Goal: Task Accomplishment & Management: Use online tool/utility

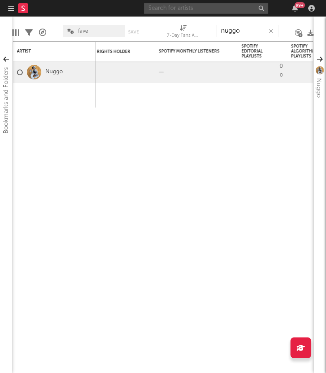
click at [205, 10] on input "text" at bounding box center [206, 8] width 124 height 10
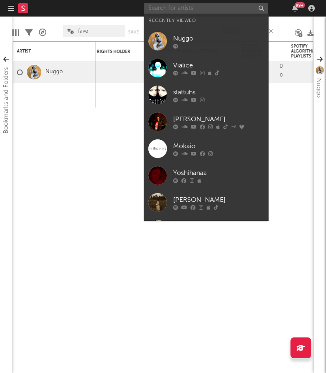
click at [205, 10] on input "text" at bounding box center [206, 8] width 124 height 10
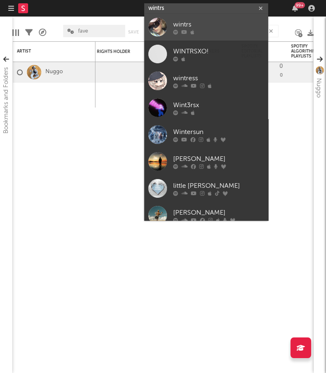
type input "wintrs"
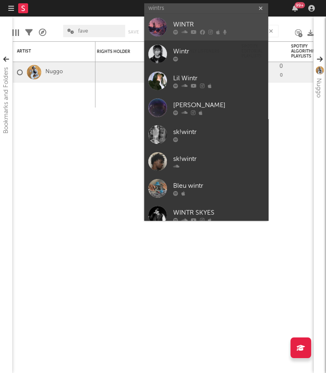
click at [206, 23] on div "WINTR" at bounding box center [218, 25] width 91 height 10
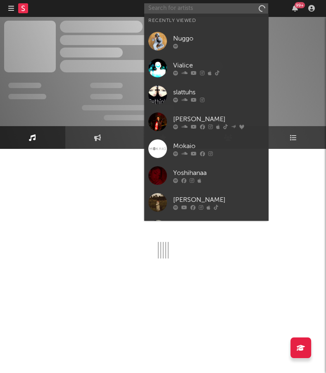
click at [194, 7] on input "text" at bounding box center [206, 8] width 124 height 10
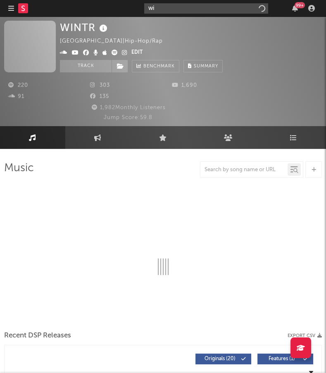
type input "win"
select select "6m"
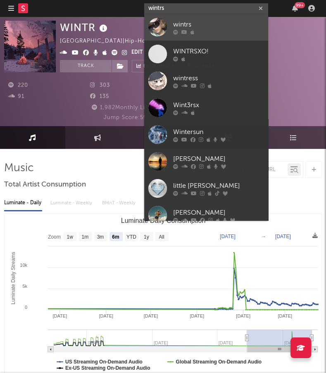
type input "wintrs"
click at [207, 33] on div at bounding box center [218, 32] width 91 height 5
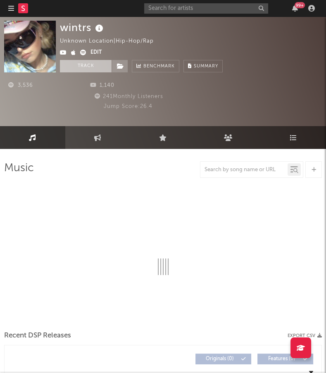
click at [80, 67] on button "Track" at bounding box center [86, 66] width 52 height 12
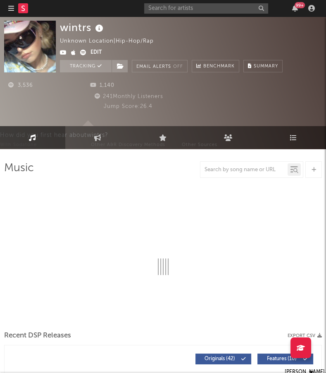
click at [9, 5] on icon "button" at bounding box center [11, 8] width 6 height 7
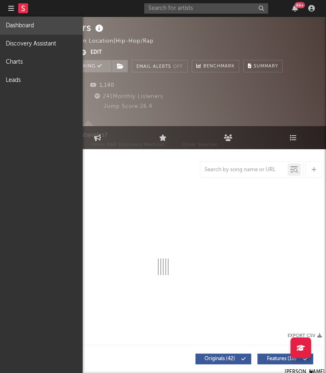
click at [36, 26] on link "Dashboard" at bounding box center [41, 26] width 83 height 18
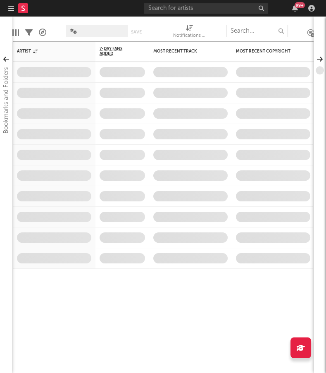
click at [245, 31] on input "text" at bounding box center [257, 31] width 62 height 12
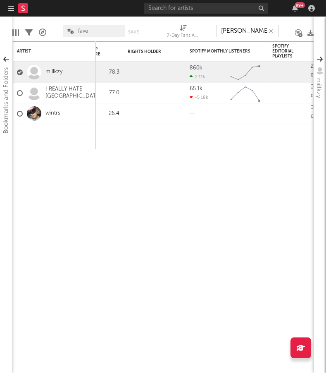
type input "[PERSON_NAME]"
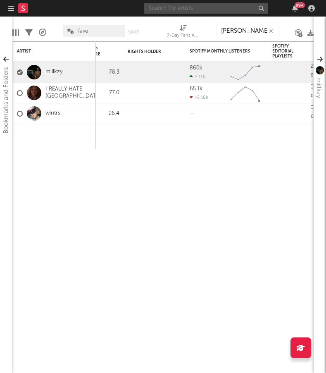
click at [181, 9] on input "text" at bounding box center [206, 8] width 124 height 10
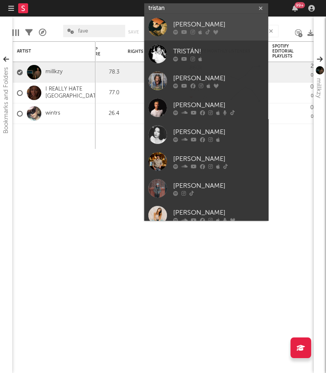
type input "tristan"
click at [202, 26] on div "[PERSON_NAME]" at bounding box center [218, 25] width 91 height 10
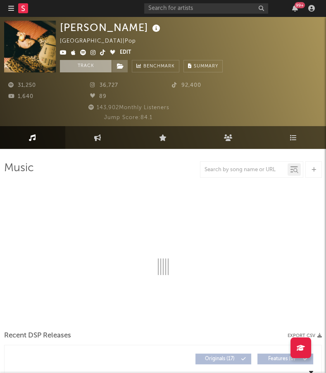
click at [80, 65] on button "Track" at bounding box center [86, 66] width 52 height 12
select select "6m"
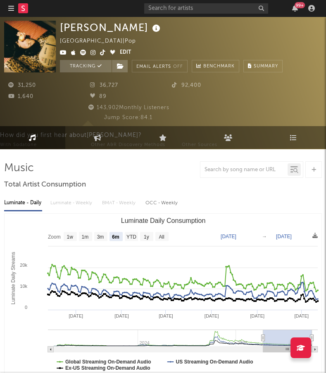
click at [7, 7] on nav "Dashboard Discovery Assistant Charts Leads 99 +" at bounding box center [163, 8] width 326 height 17
click at [17, 9] on div at bounding box center [22, 8] width 28 height 17
click at [24, 10] on icon at bounding box center [22, 7] width 3 height 5
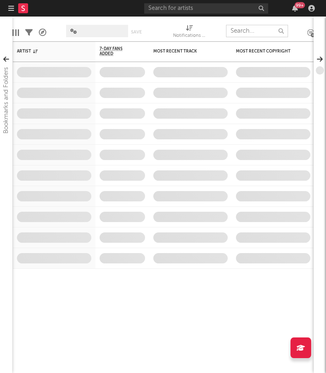
click at [237, 30] on input "text" at bounding box center [257, 31] width 62 height 12
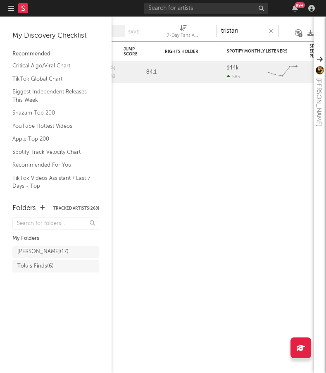
type input "tristan"
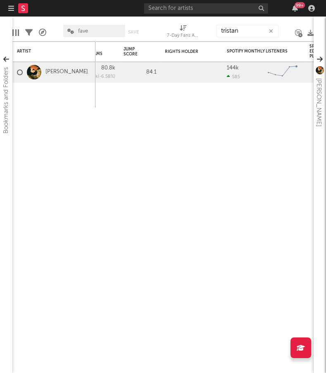
click at [188, 14] on div "99 +" at bounding box center [231, 8] width 174 height 17
click at [190, 13] on input "text" at bounding box center [206, 8] width 124 height 10
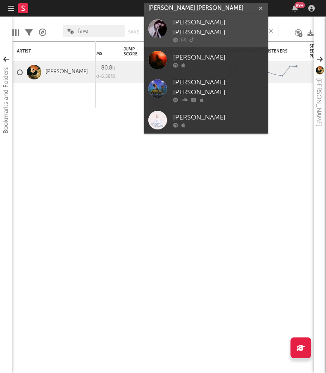
type input "[PERSON_NAME] [PERSON_NAME]"
click at [205, 27] on div "[PERSON_NAME] [PERSON_NAME]" at bounding box center [218, 28] width 91 height 20
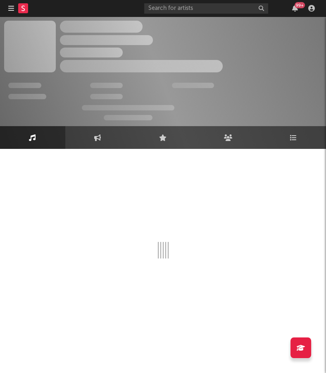
select select "1w"
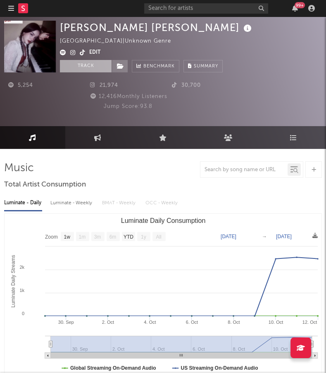
click at [86, 64] on button "Track" at bounding box center [86, 66] width 52 height 12
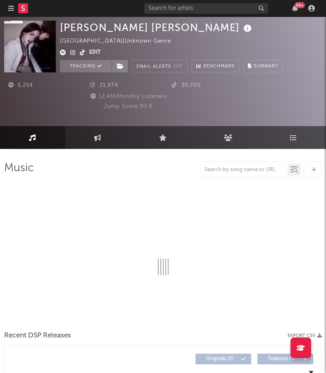
select select "1w"
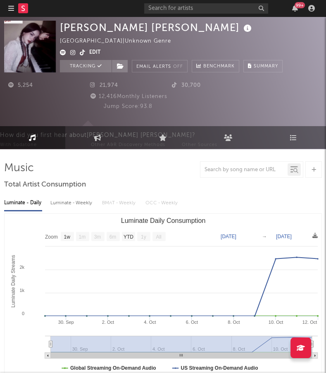
click at [25, 12] on rect at bounding box center [23, 8] width 10 height 10
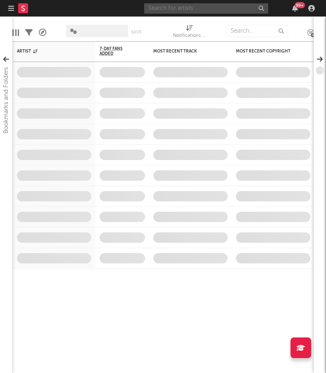
click at [206, 10] on input "text" at bounding box center [206, 8] width 124 height 10
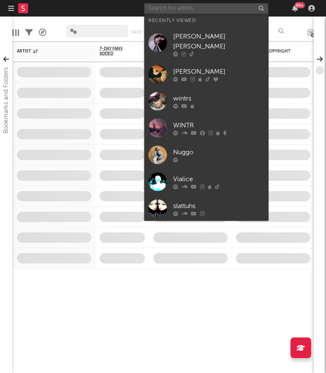
type input "s"
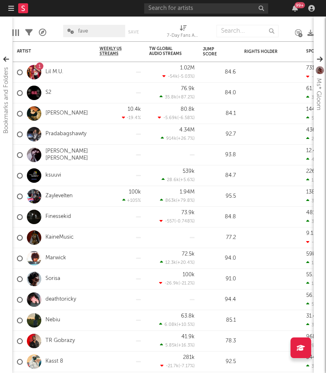
click at [85, 14] on nav "Dashboard Discovery Assistant Charts Leads 99 +" at bounding box center [163, 8] width 326 height 17
click at [248, 32] on input "text" at bounding box center [247, 31] width 62 height 12
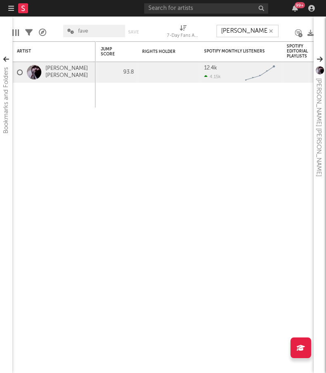
type input "[PERSON_NAME]"
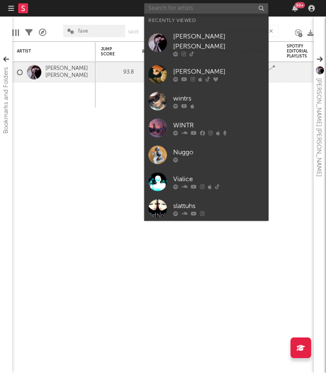
click at [205, 10] on input "text" at bounding box center [206, 8] width 124 height 10
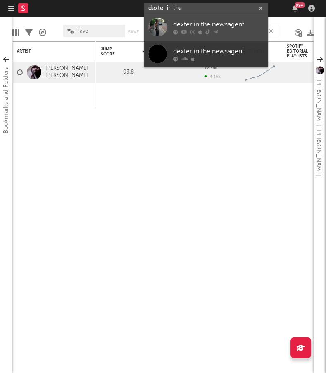
type input "dexter in the"
click at [221, 21] on div "dexter in the newsagent" at bounding box center [218, 25] width 91 height 10
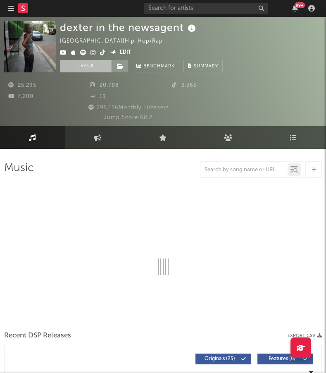
click at [98, 65] on button "Track" at bounding box center [86, 66] width 52 height 12
click at [27, 10] on rect at bounding box center [23, 8] width 10 height 10
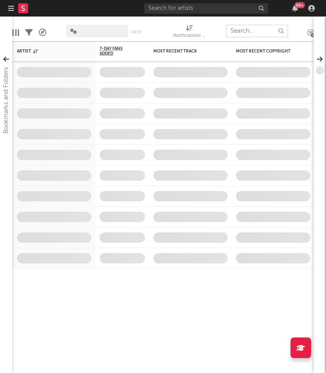
click at [239, 30] on input "text" at bounding box center [257, 31] width 62 height 12
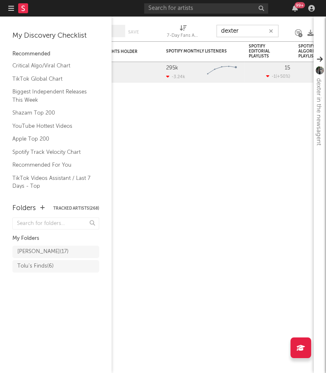
type input "dexter"
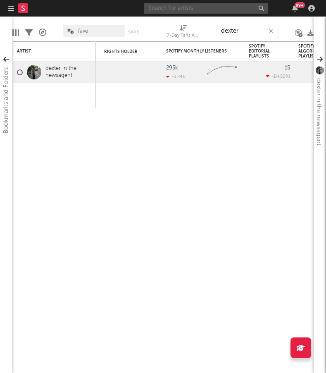
click at [171, 11] on input "text" at bounding box center [206, 8] width 124 height 10
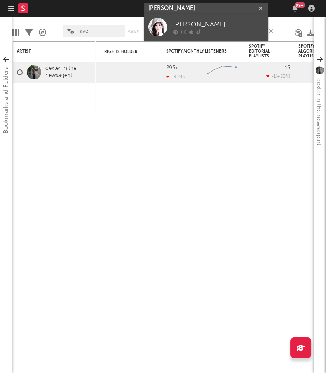
type input "[PERSON_NAME]"
click at [195, 24] on div "[PERSON_NAME]" at bounding box center [218, 25] width 91 height 10
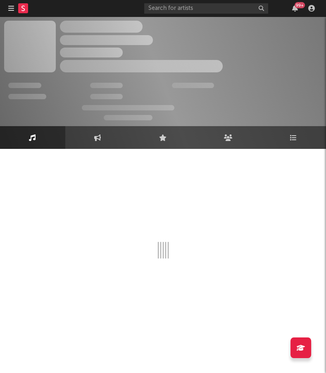
select select "1w"
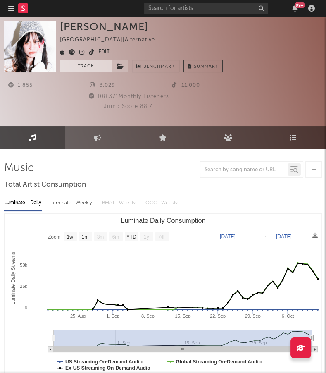
click at [89, 63] on button "Track" at bounding box center [86, 66] width 52 height 12
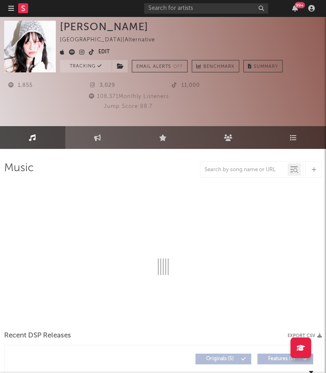
select select "1w"
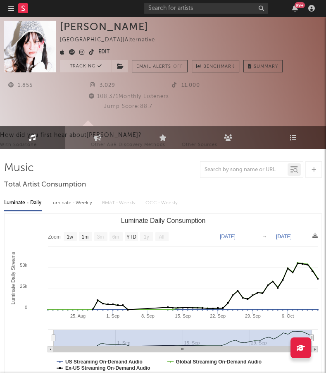
click at [10, 6] on icon "button" at bounding box center [11, 8] width 6 height 7
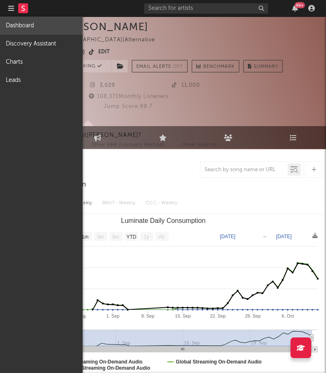
click at [45, 26] on link "Dashboard" at bounding box center [41, 26] width 83 height 18
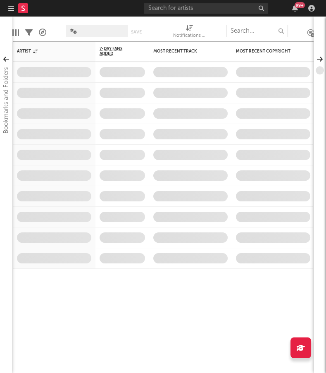
click at [255, 31] on input "text" at bounding box center [257, 31] width 62 height 12
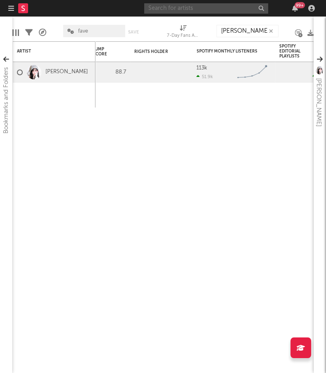
click at [178, 10] on input "text" at bounding box center [206, 8] width 124 height 10
click at [87, 166] on div "Weekly US Streams WoW % Change TW Global Audio Streams TW Change TW % Change Ju…" at bounding box center [162, 206] width 301 height 331
click at [245, 30] on input "[PERSON_NAME]" at bounding box center [247, 31] width 62 height 12
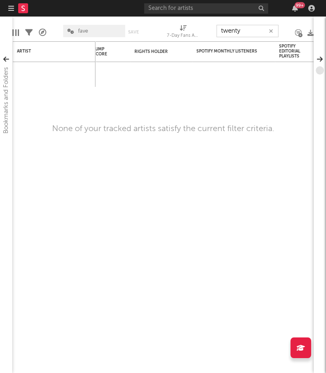
type input "twenty"
click at [129, 153] on div "Weekly US Streams WoW % Change TW Global Audio Streams TW Change TW % Change Ju…" at bounding box center [162, 206] width 301 height 331
